Goal: Check status

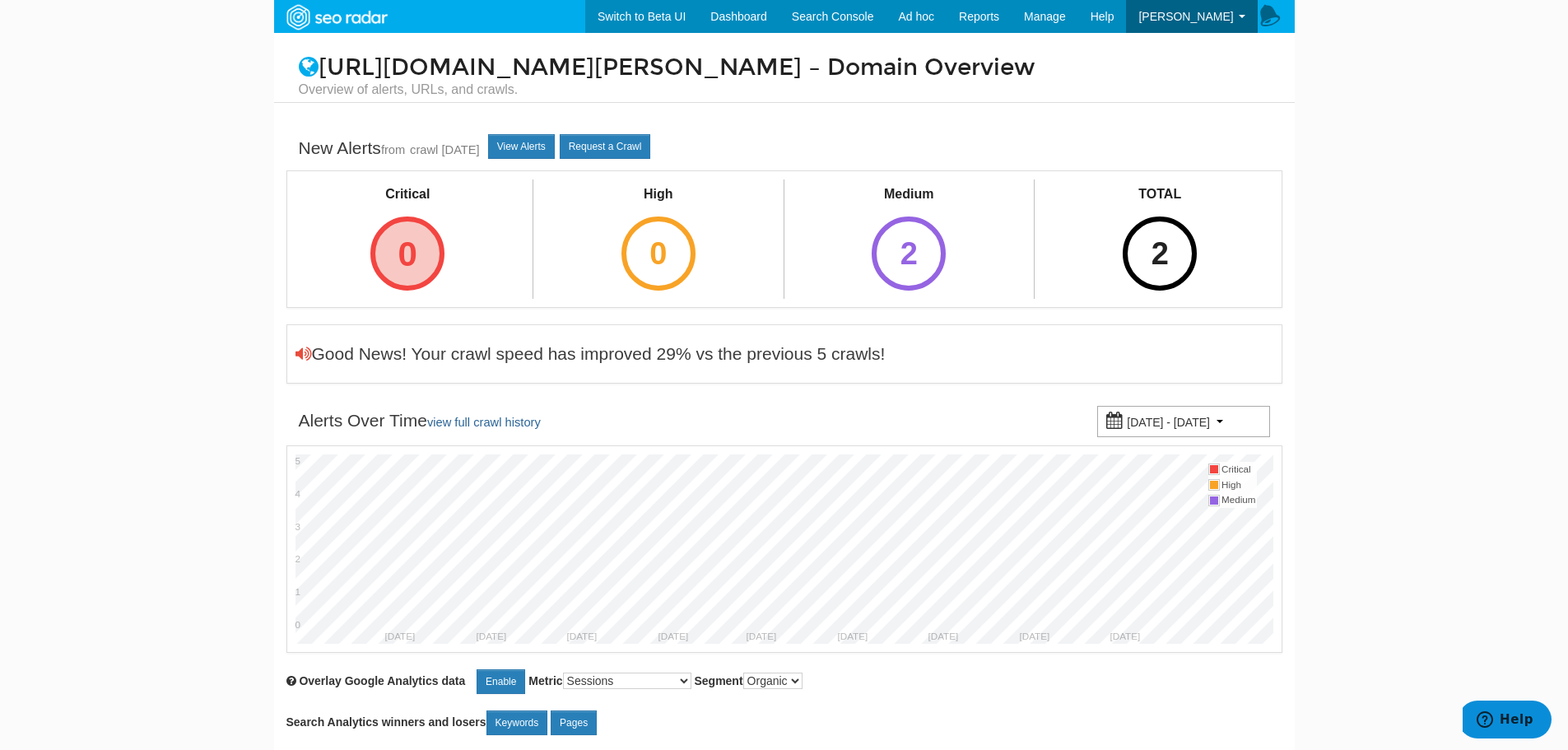
click at [408, 232] on div "0" at bounding box center [408, 254] width 74 height 74
click at [910, 219] on div "2" at bounding box center [908, 254] width 74 height 74
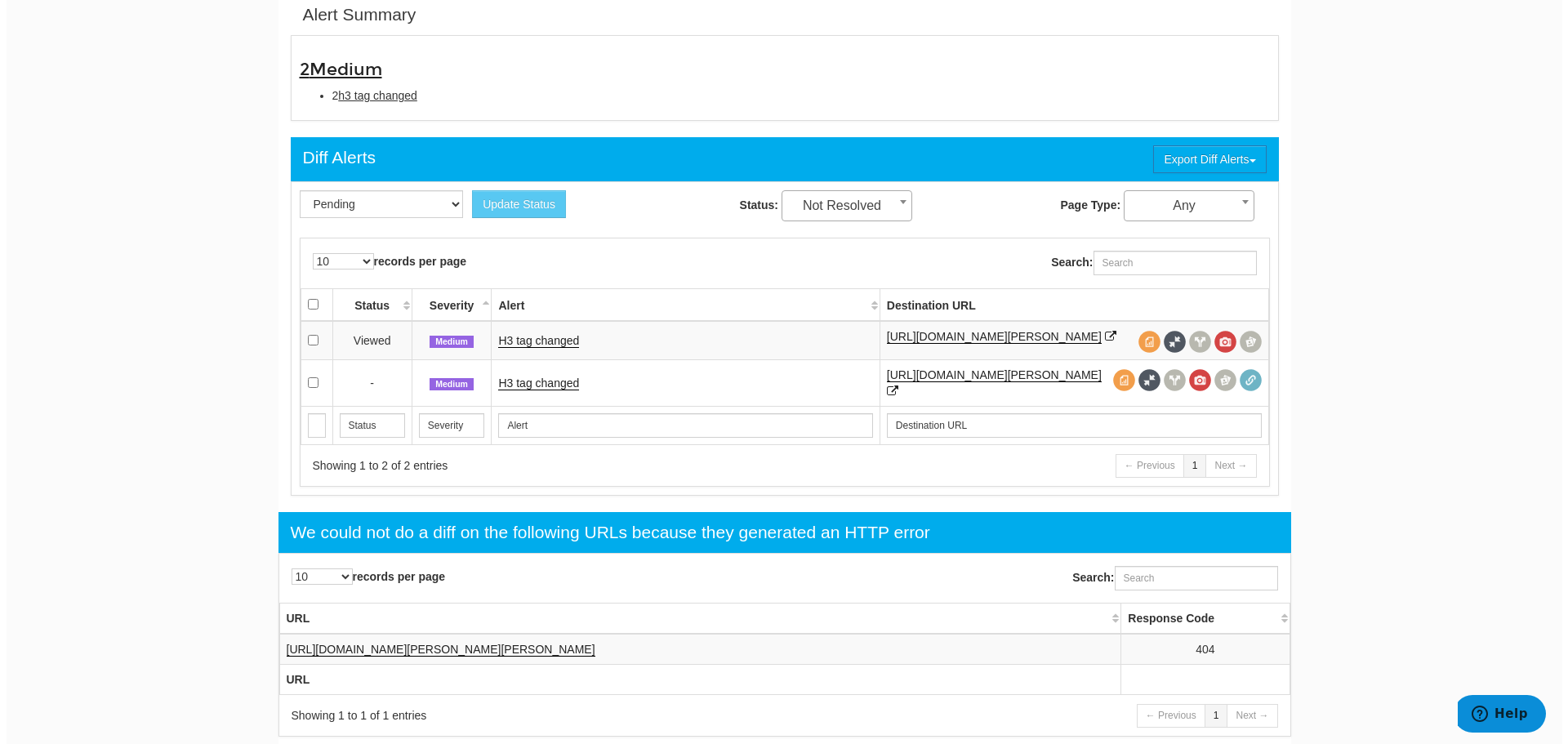
scroll to position [571, 0]
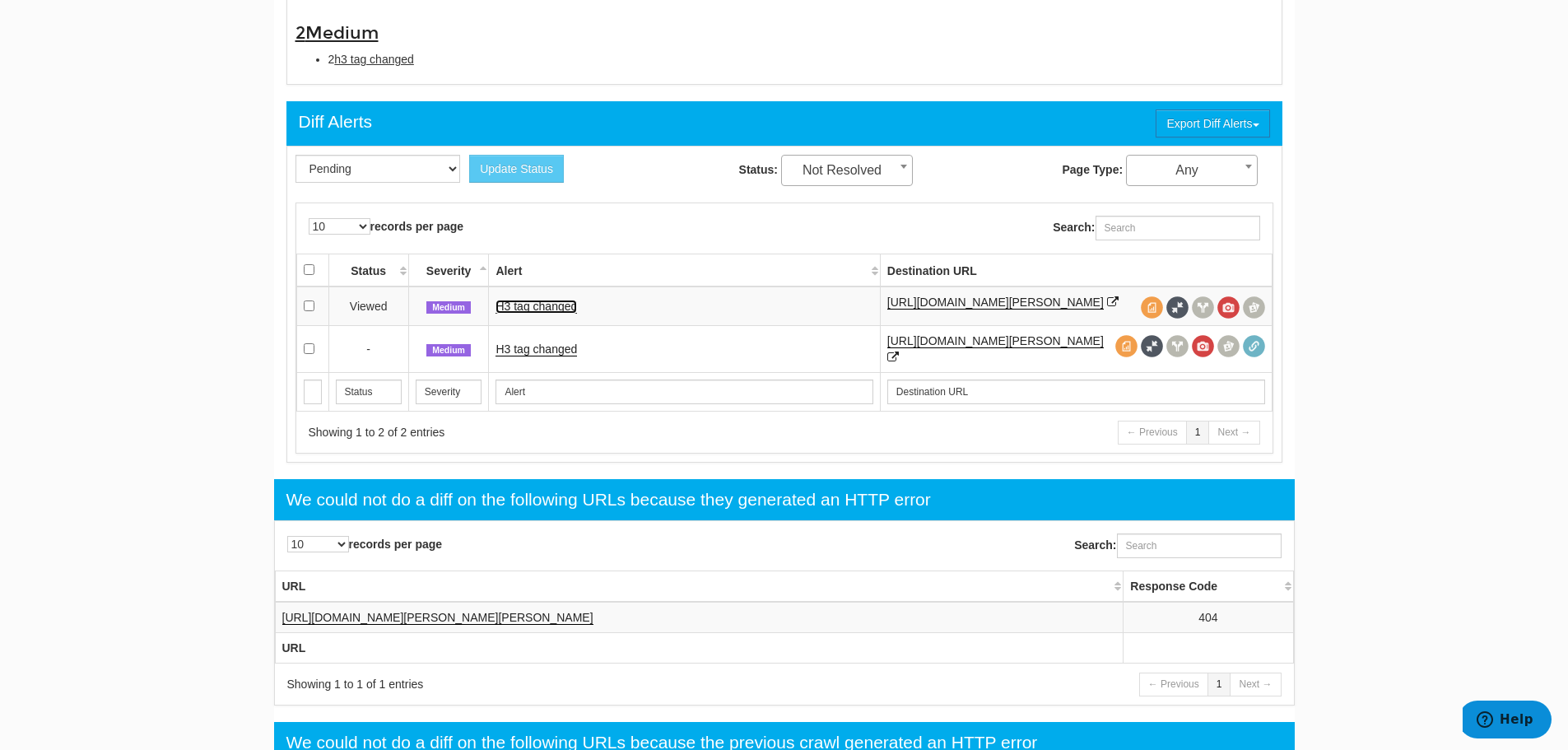
click at [528, 308] on link "H3 tag changed" at bounding box center [536, 307] width 81 height 14
